Goal: Information Seeking & Learning: Learn about a topic

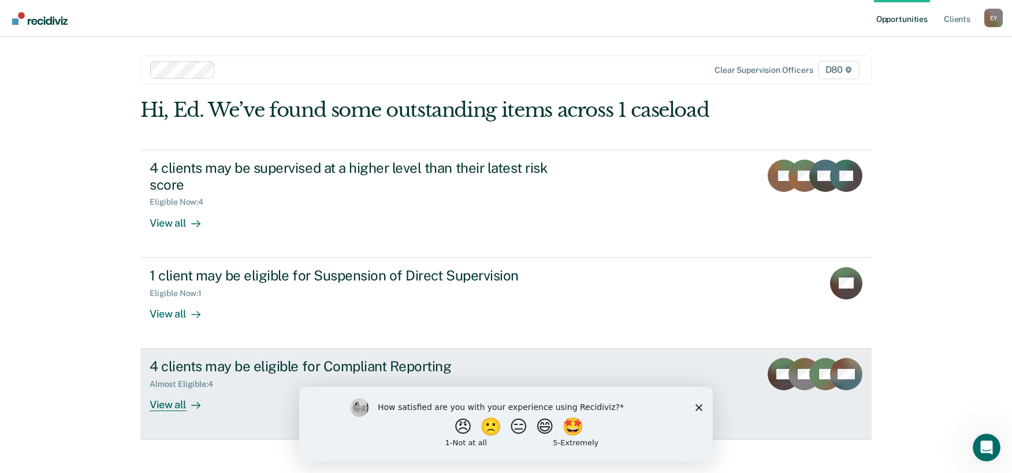
click at [363, 366] on div "4 clients may be eligible for Compliant Reporting" at bounding box center [353, 366] width 406 height 17
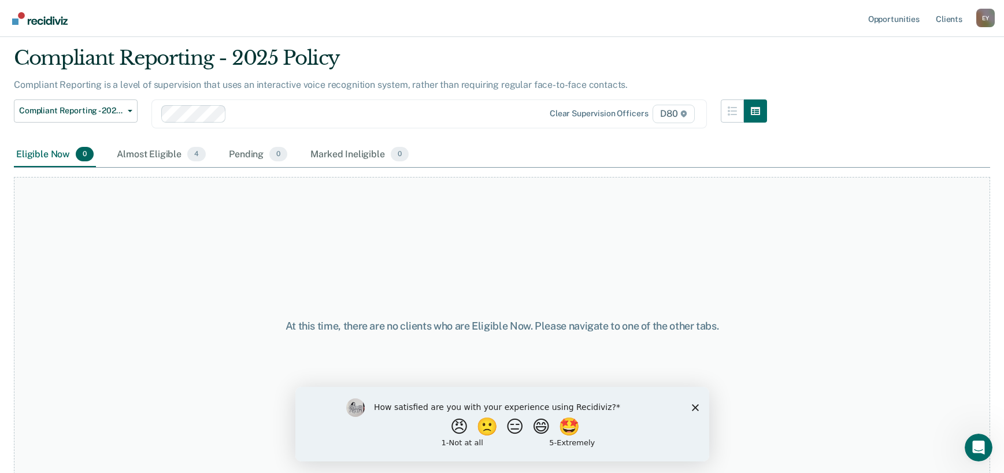
scroll to position [35, 0]
click at [155, 153] on div "Almost Eligible 4" at bounding box center [161, 153] width 94 height 25
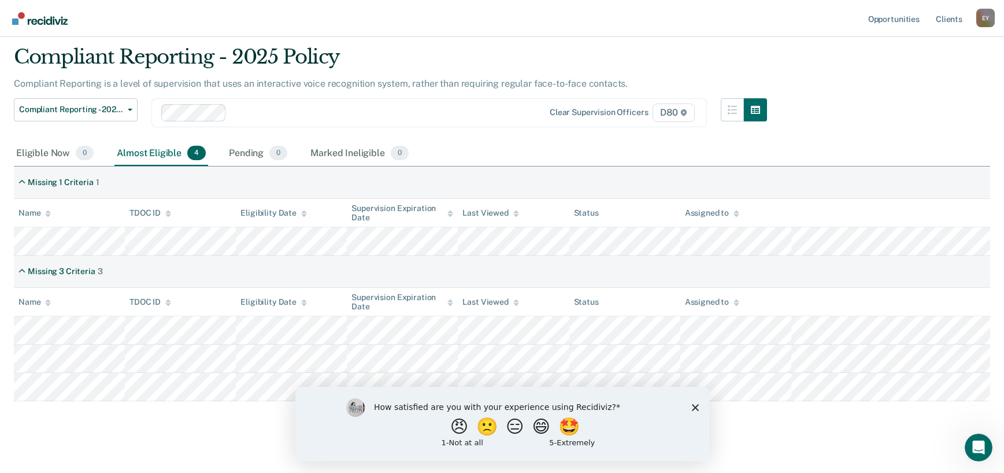
scroll to position [46, 0]
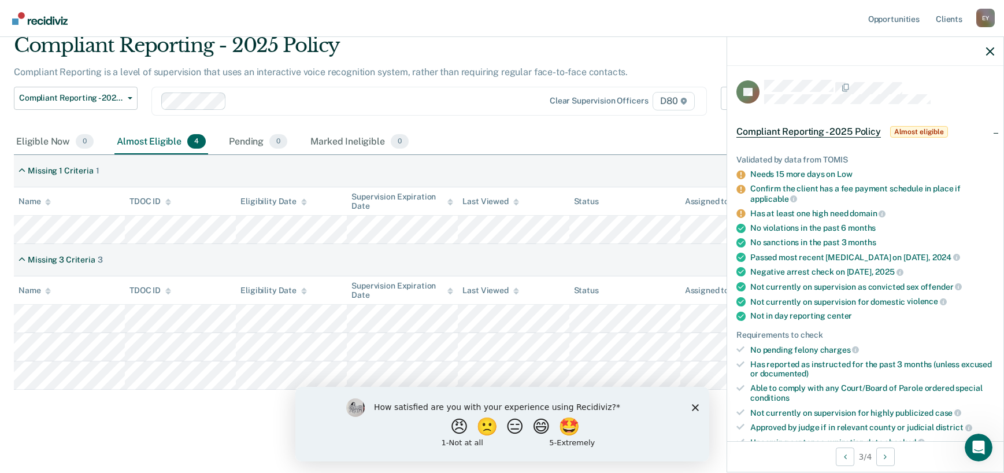
click at [693, 403] on icon "Close survey" at bounding box center [694, 406] width 7 height 7
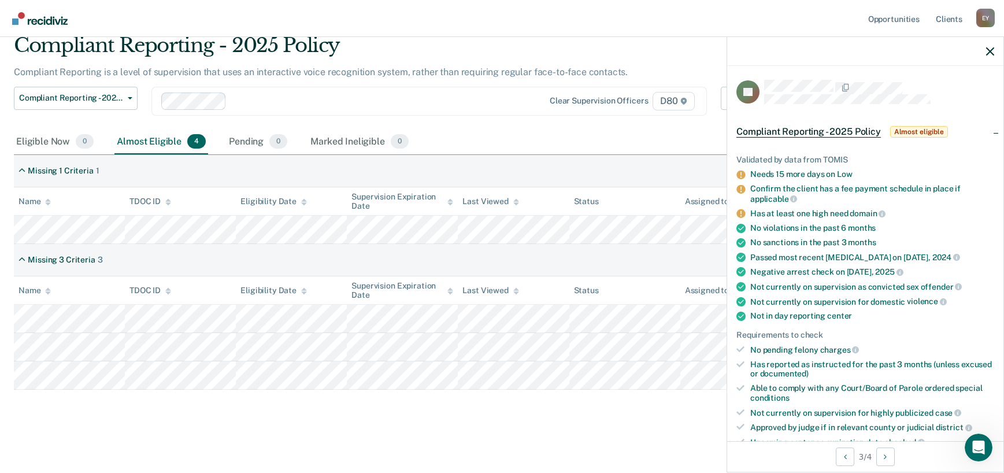
click at [489, 415] on div "Compliant Reporting - 2025 Policy Compliant Reporting is a level of supervision…" at bounding box center [502, 228] width 976 height 389
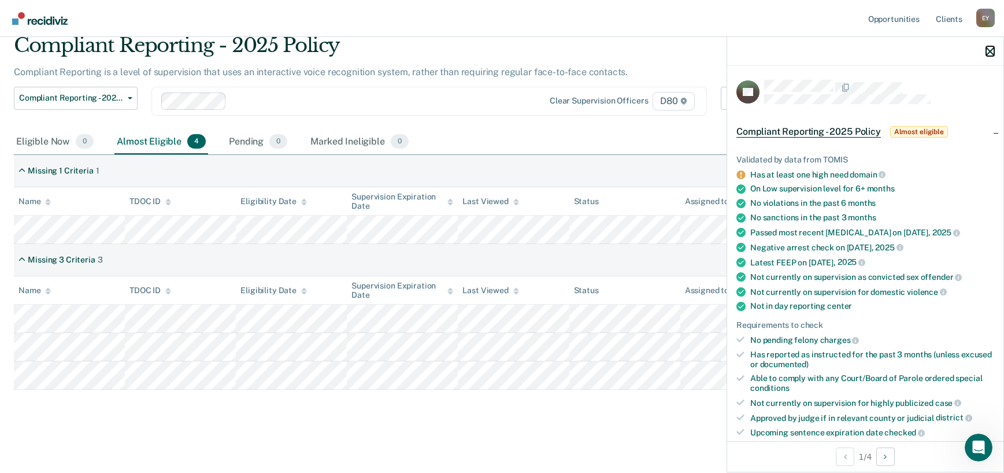
click at [990, 50] on icon "button" at bounding box center [990, 51] width 8 height 8
